Goal: Information Seeking & Learning: Learn about a topic

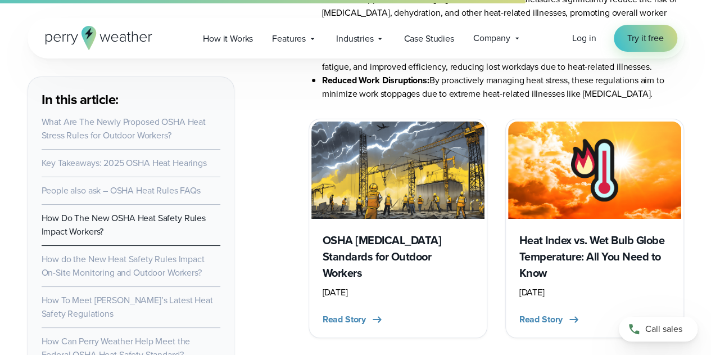
scroll to position [4174, 0]
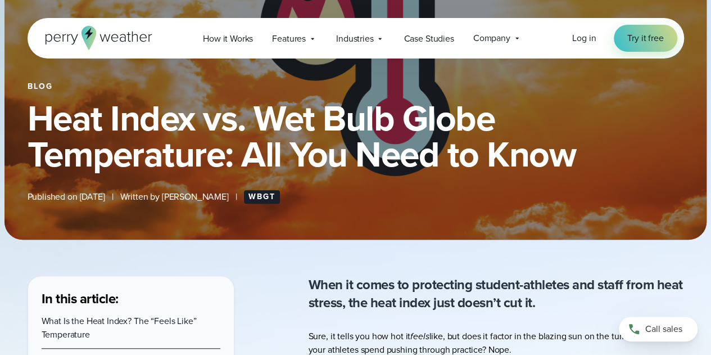
scroll to position [56, 0]
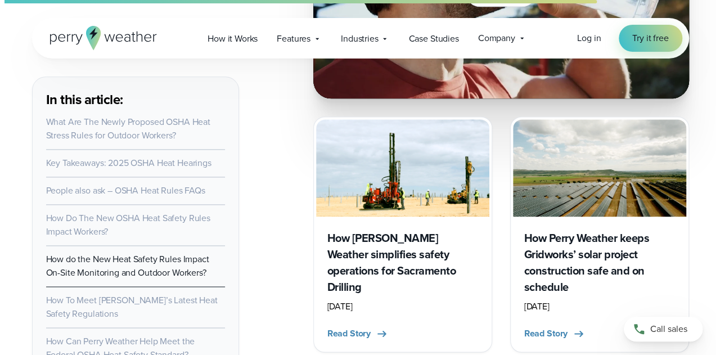
scroll to position [4681, 0]
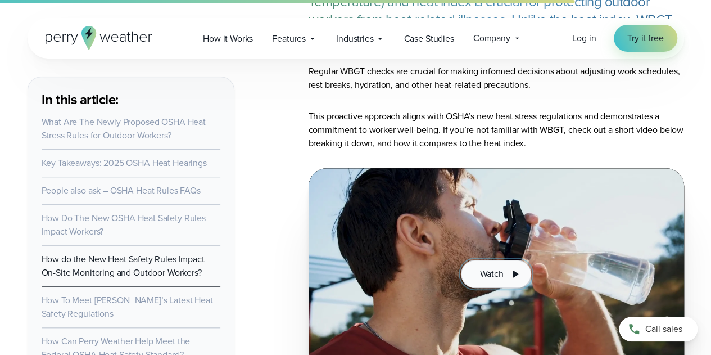
click at [516, 267] on icon at bounding box center [514, 273] width 13 height 13
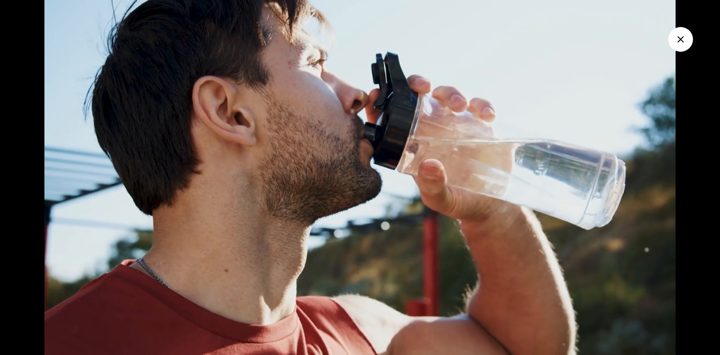
click at [406, 290] on img at bounding box center [360, 177] width 720 height 355
